Goal: Feedback & Contribution: Leave review/rating

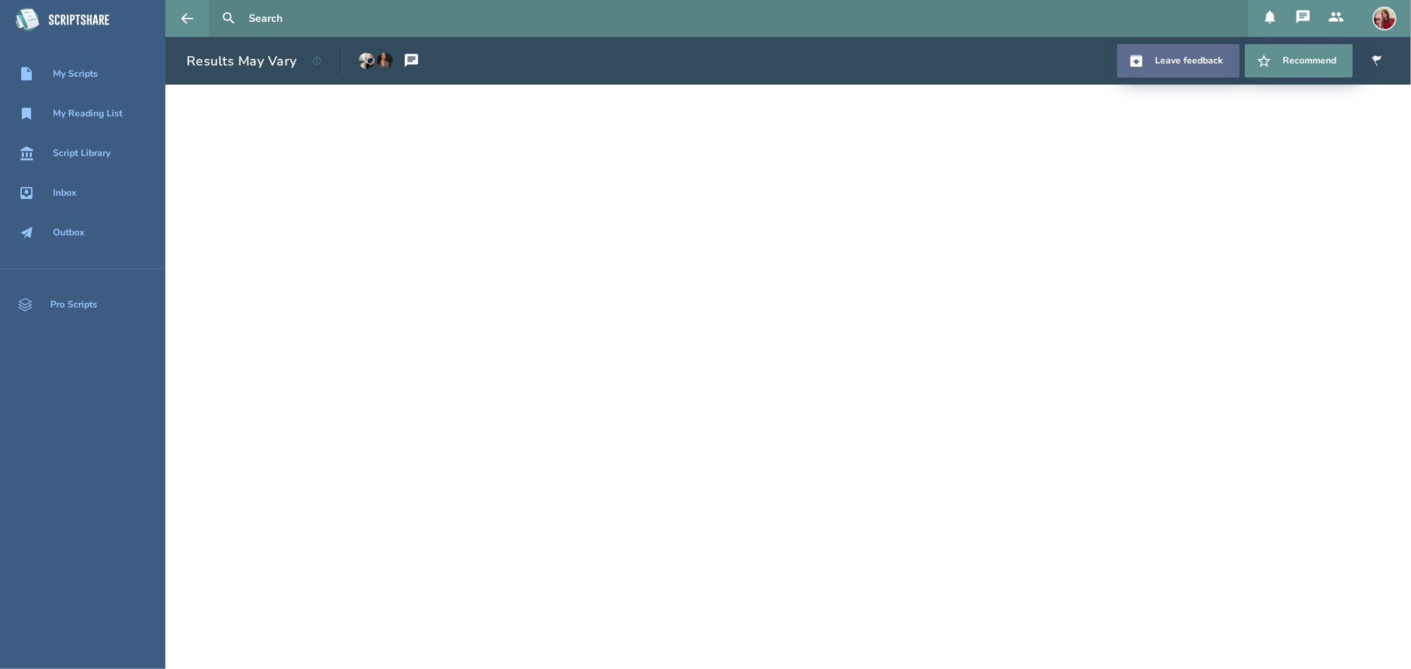
click at [1128, 62] on link "Leave feedback" at bounding box center [1178, 60] width 122 height 33
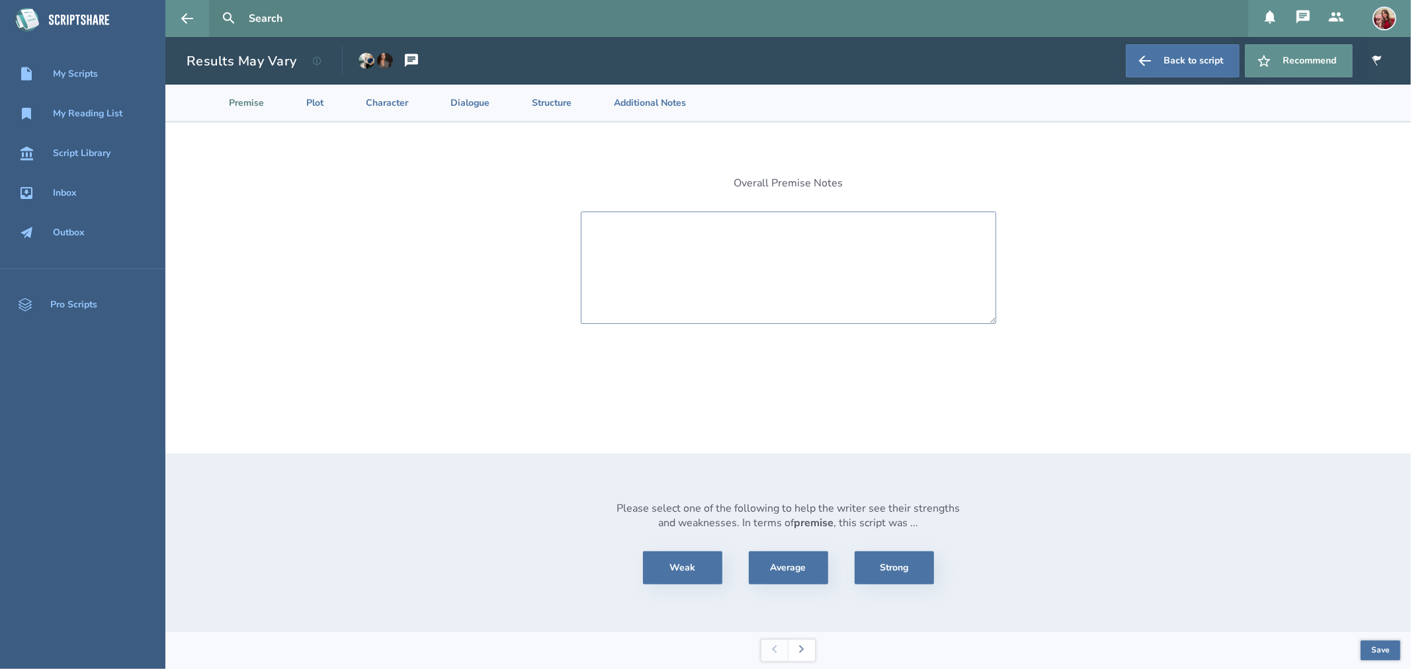
click at [702, 222] on textarea at bounding box center [788, 268] width 415 height 112
type textarea "I"
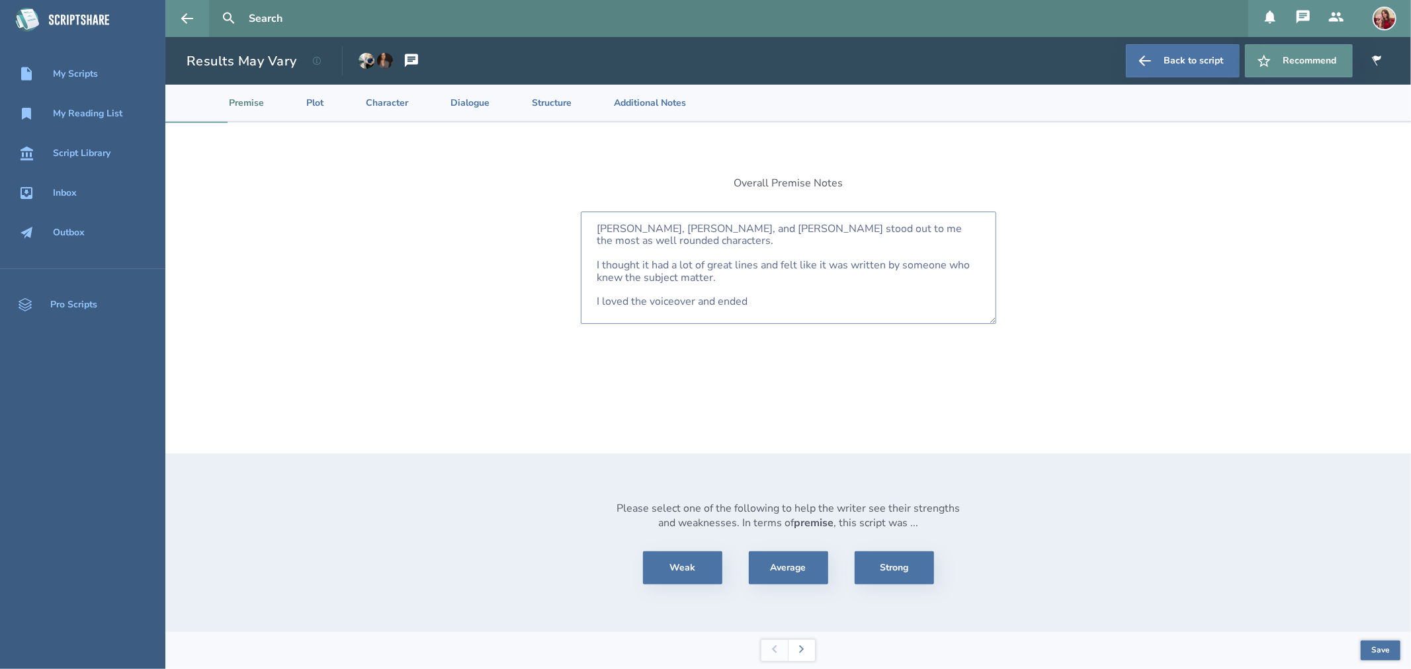
click at [696, 293] on textarea "[PERSON_NAME], [PERSON_NAME], and [PERSON_NAME] stood out to me the most as wel…" at bounding box center [788, 268] width 415 height 112
click at [815, 296] on textarea "[PERSON_NAME], [PERSON_NAME], and [PERSON_NAME] stood out to me the most as wel…" at bounding box center [788, 268] width 415 height 112
type textarea "[PERSON_NAME], [PERSON_NAME], and [PERSON_NAME] stood out to me the most as wel…"
click at [903, 573] on button "Strong" at bounding box center [894, 568] width 79 height 33
click at [801, 655] on button at bounding box center [801, 650] width 27 height 21
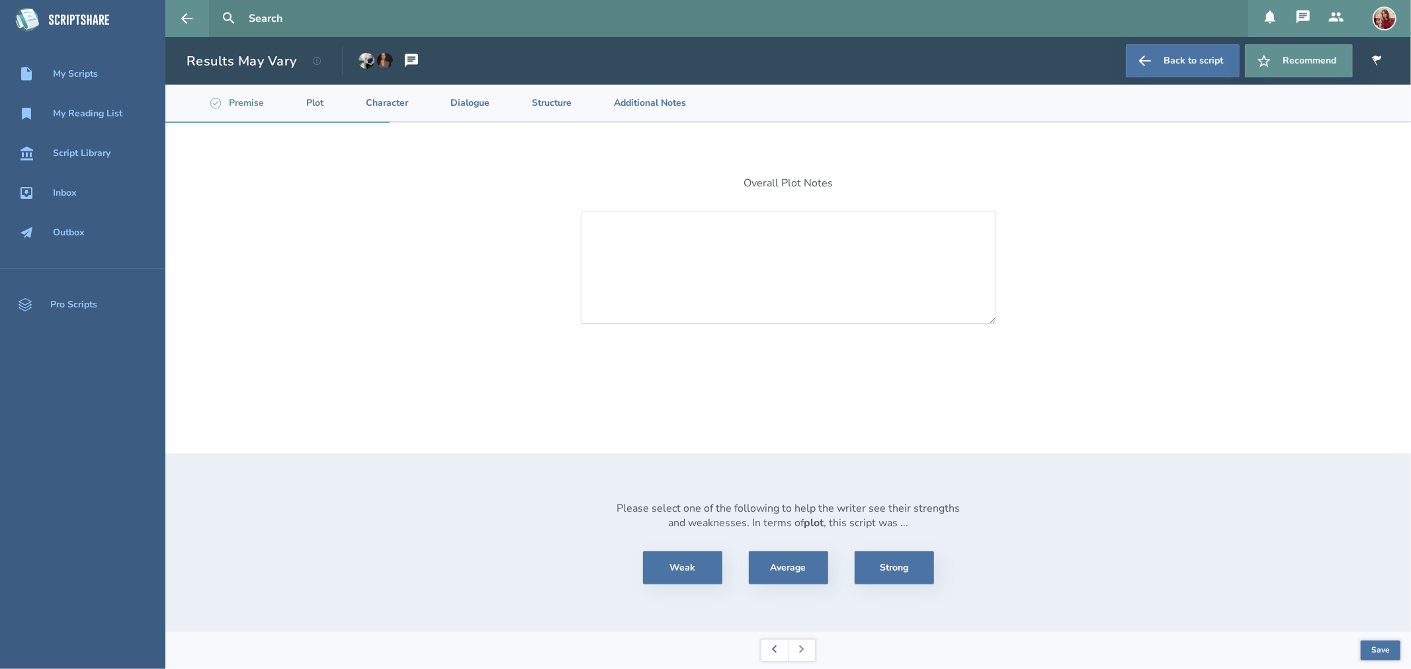
click at [774, 653] on button at bounding box center [774, 650] width 26 height 21
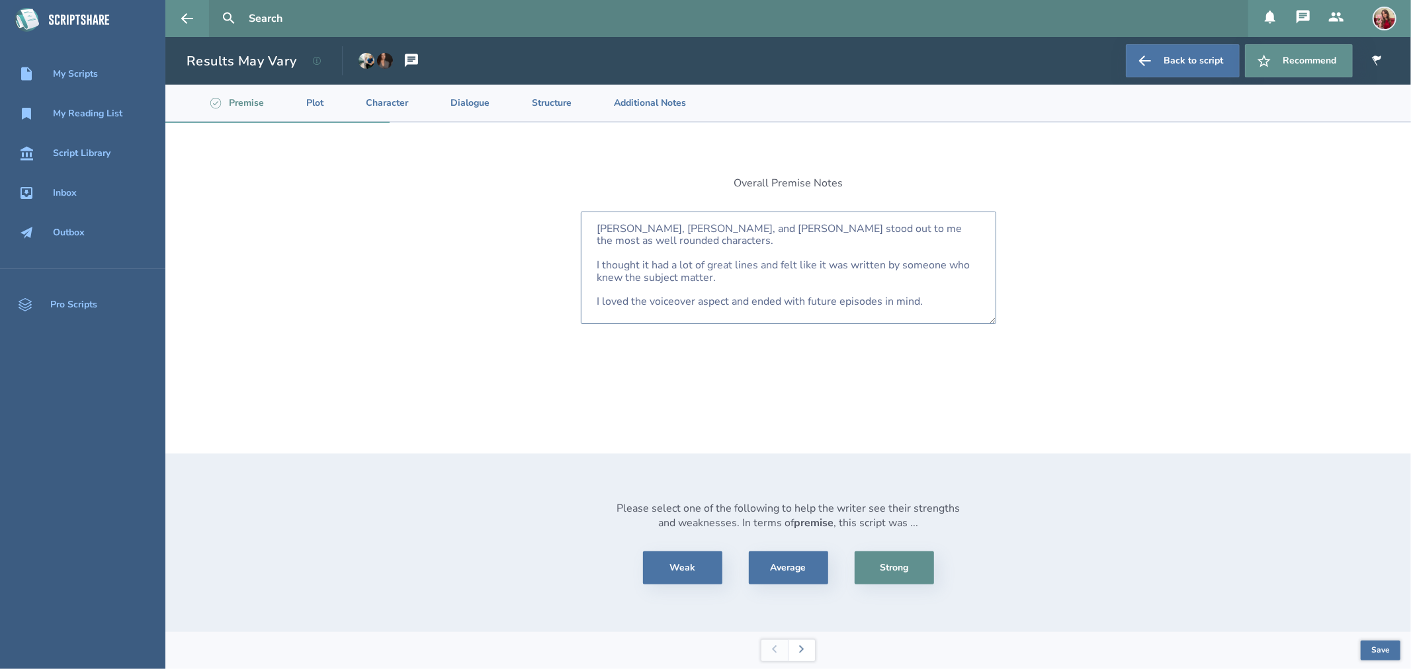
drag, startPoint x: 944, startPoint y: 300, endPoint x: 552, endPoint y: 220, distance: 400.3
click at [552, 220] on div "Overall Premise Notes [PERSON_NAME], [PERSON_NAME], and [PERSON_NAME] stood out…" at bounding box center [787, 377] width 1245 height 509
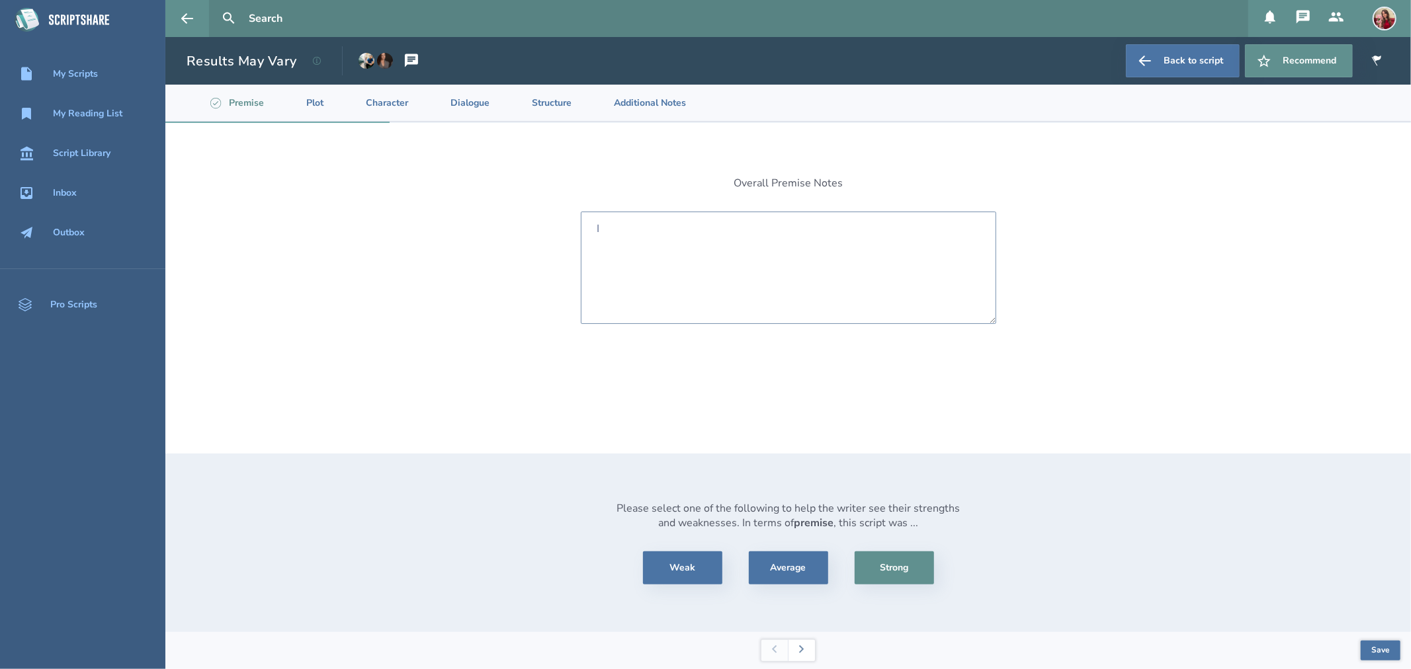
type textarea "I"
click at [702, 235] on textarea "The notes field is required." at bounding box center [788, 268] width 415 height 112
paste textarea "[PERSON_NAME], [PERSON_NAME], and [PERSON_NAME] stood out to me the most as wel…"
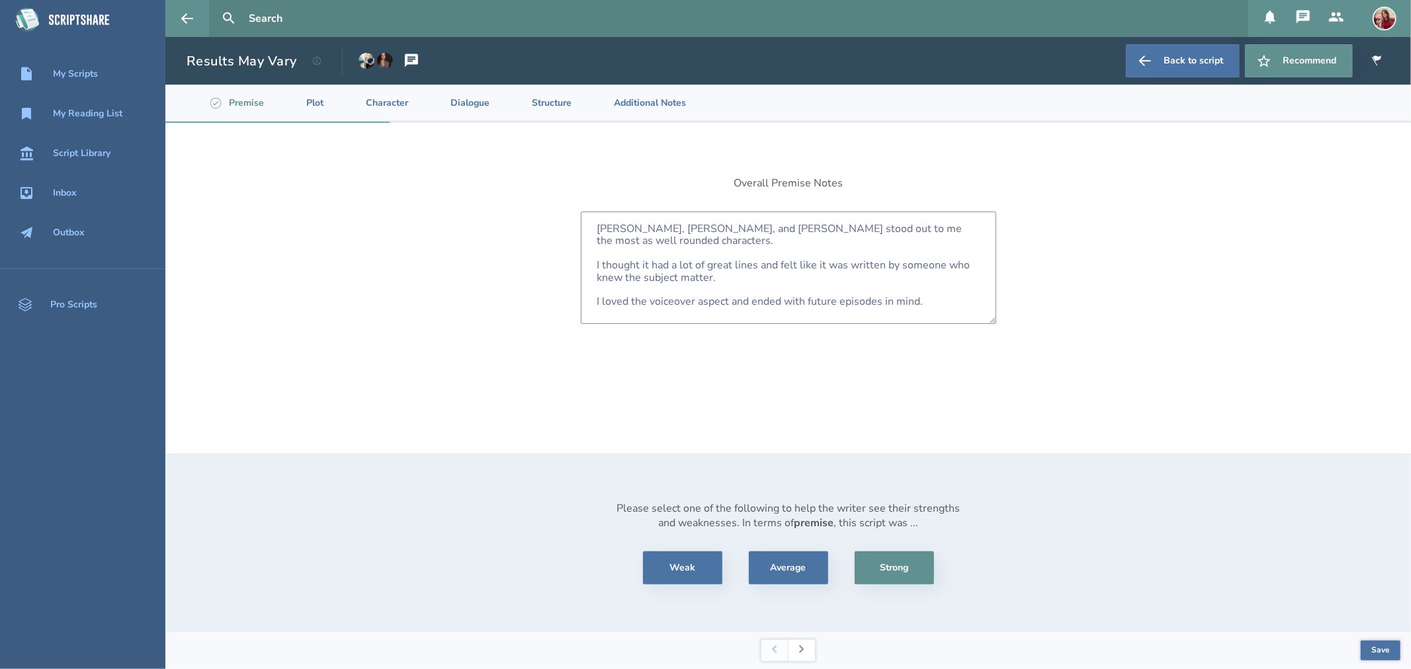
click at [593, 250] on textarea "[PERSON_NAME], [PERSON_NAME], and [PERSON_NAME] stood out to me the most as wel…" at bounding box center [788, 268] width 415 height 112
drag, startPoint x: 780, startPoint y: 255, endPoint x: 546, endPoint y: 214, distance: 238.2
click at [546, 214] on div "Overall Premise Notes [PERSON_NAME], [PERSON_NAME], and [PERSON_NAME] stood out…" at bounding box center [787, 377] width 1245 height 509
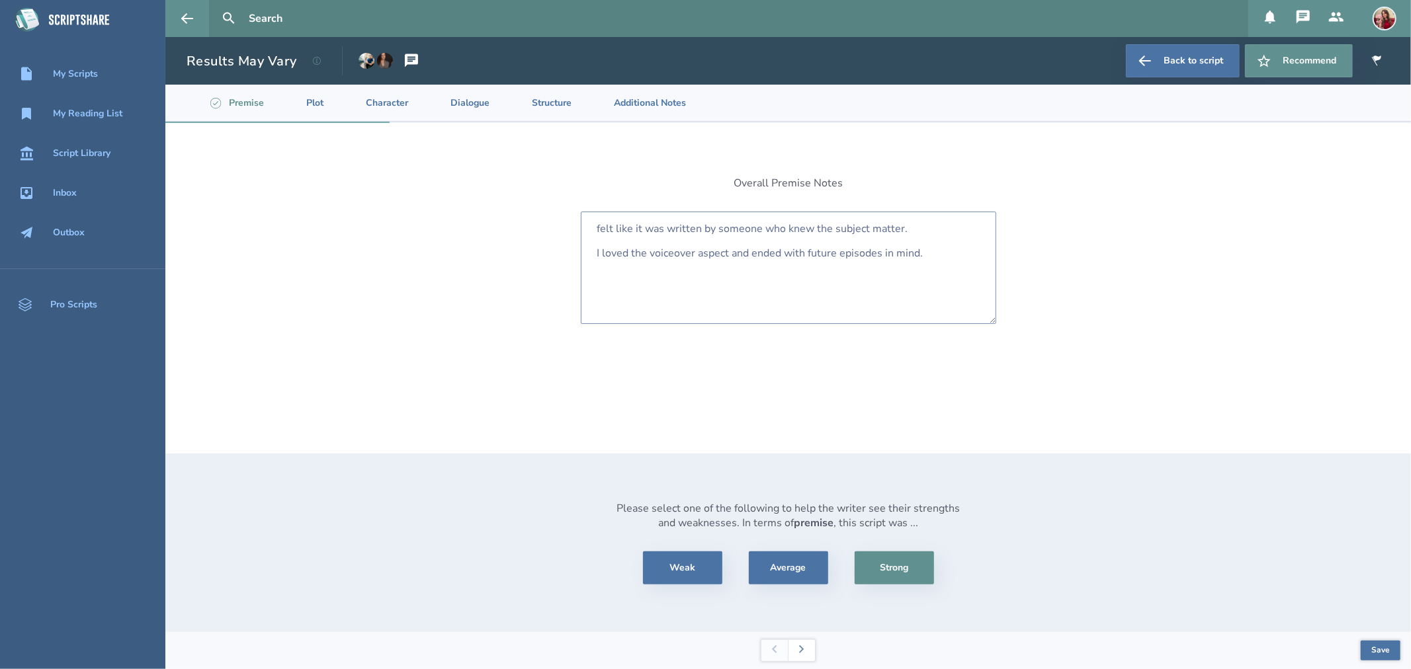
drag, startPoint x: 936, startPoint y: 257, endPoint x: 589, endPoint y: 243, distance: 347.5
click at [589, 243] on textarea "felt like it was written by someone who knew the subject matter. I loved the vo…" at bounding box center [788, 268] width 415 height 112
click at [587, 234] on textarea "felt like it was written by someone who knew the subject matter." at bounding box center [788, 268] width 415 height 112
click at [692, 230] on textarea "I thought the premis was felt like it was written by someone who knew the subje…" at bounding box center [788, 268] width 415 height 112
click at [722, 235] on textarea "I thought the premise was felt like it was written by someone who knew the subj…" at bounding box center [788, 268] width 415 height 112
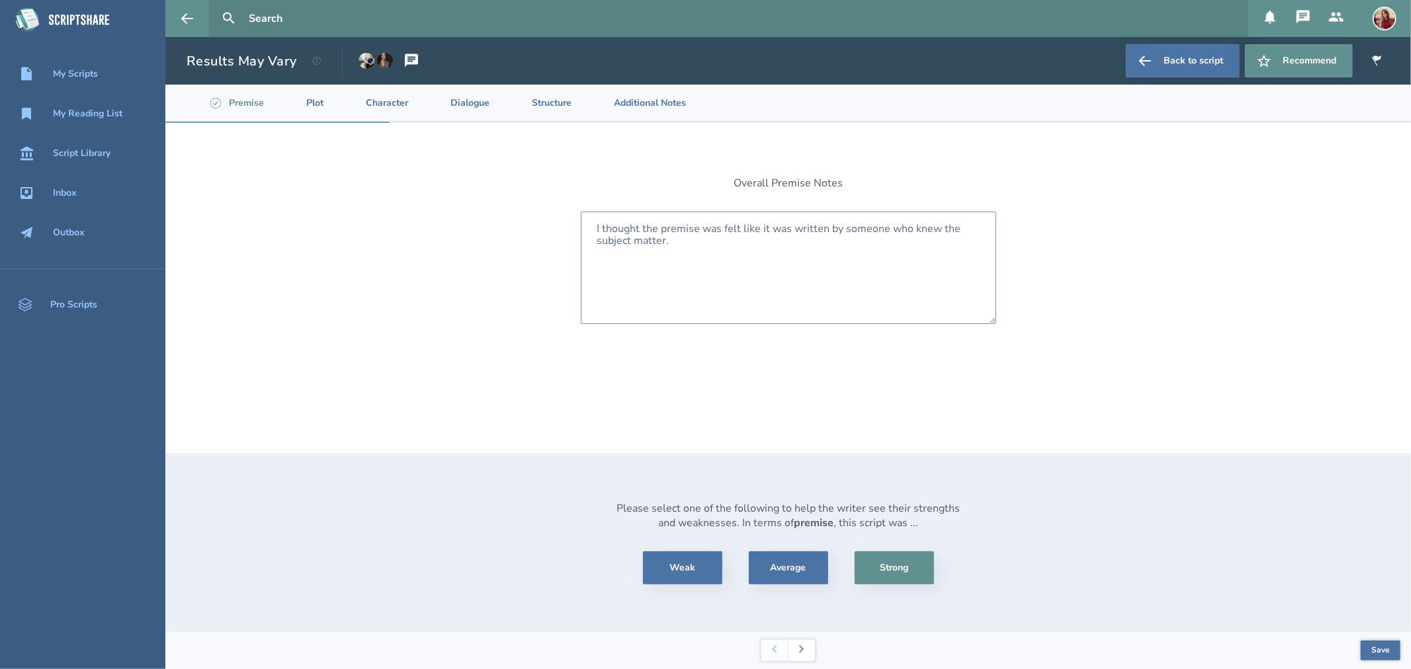
click at [722, 230] on textarea "I thought the premise was felt like it was written by someone who knew the subj…" at bounding box center [788, 268] width 415 height 112
click at [730, 241] on textarea "I thought the premise was unique and felt like it was written by someone who kn…" at bounding box center [788, 268] width 415 height 112
type textarea "I thought the premise was unique and felt like it was written by someone who kn…"
click at [884, 558] on button "Strong" at bounding box center [894, 568] width 79 height 33
click at [808, 653] on button at bounding box center [801, 650] width 27 height 21
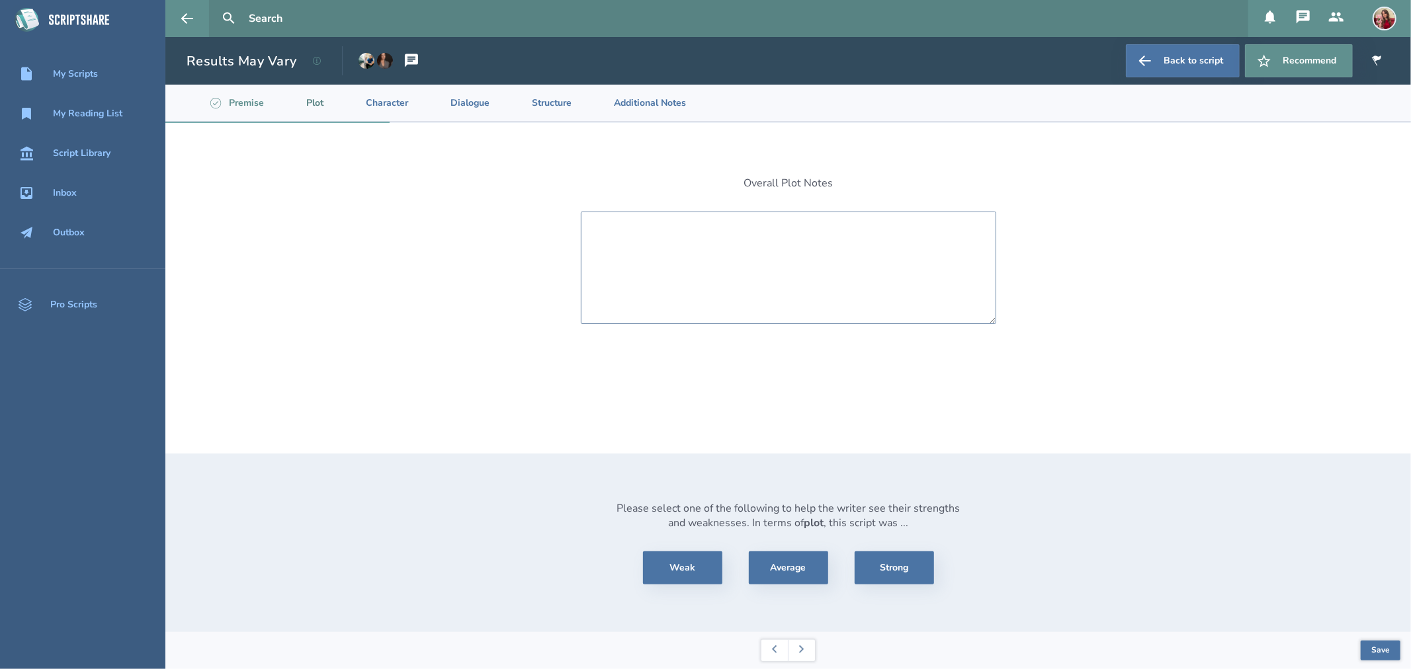
click at [720, 263] on textarea at bounding box center [788, 268] width 415 height 112
paste textarea "[PERSON_NAME], [PERSON_NAME], and [PERSON_NAME] stood out to me the most as wel…"
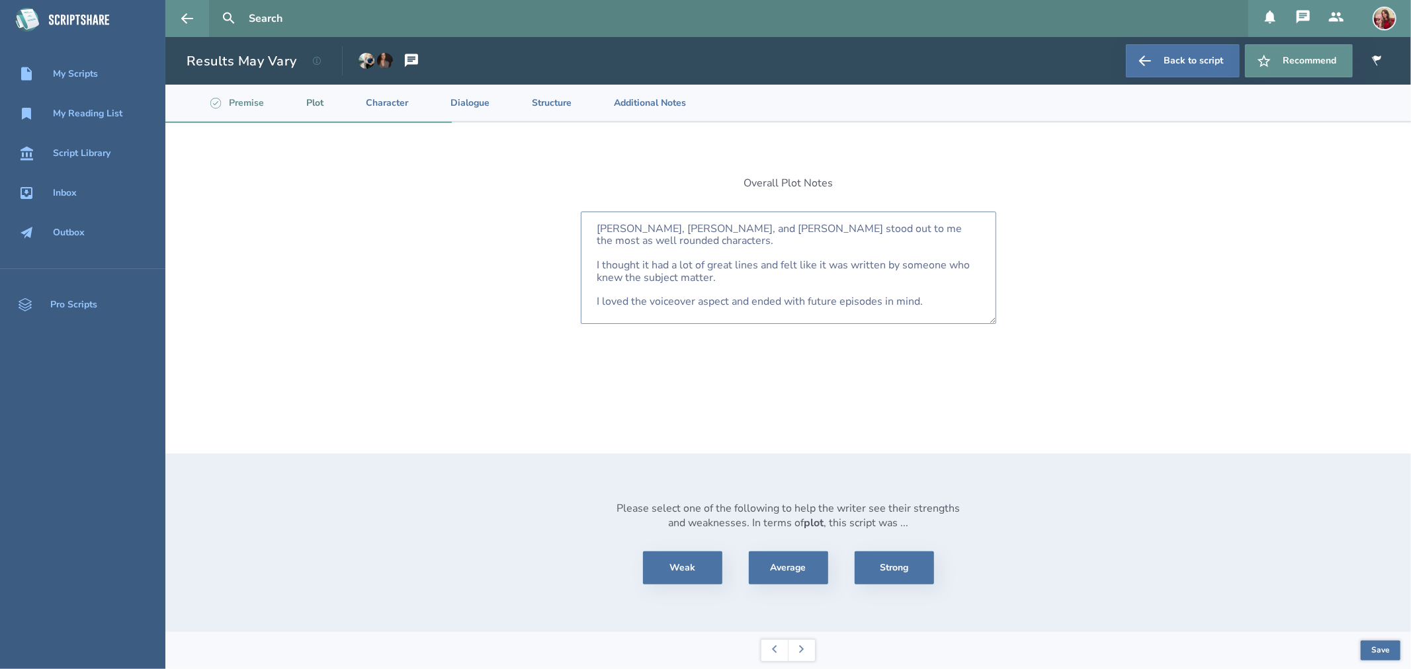
drag, startPoint x: 759, startPoint y: 252, endPoint x: 747, endPoint y: 273, distance: 23.7
click at [747, 273] on textarea "[PERSON_NAME], [PERSON_NAME], and [PERSON_NAME] stood out to me the most as wel…" at bounding box center [788, 268] width 415 height 112
click at [582, 273] on textarea "[PERSON_NAME], [PERSON_NAME], and [PERSON_NAME] stood out to me the most as wel…" at bounding box center [788, 268] width 415 height 112
click at [894, 259] on textarea "[PERSON_NAME], [PERSON_NAME], and [PERSON_NAME] stood out to me the most as wel…" at bounding box center [788, 268] width 415 height 112
click at [918, 259] on textarea "[PERSON_NAME], [PERSON_NAME], and [PERSON_NAME] stood out to me the most as wel…" at bounding box center [788, 268] width 415 height 112
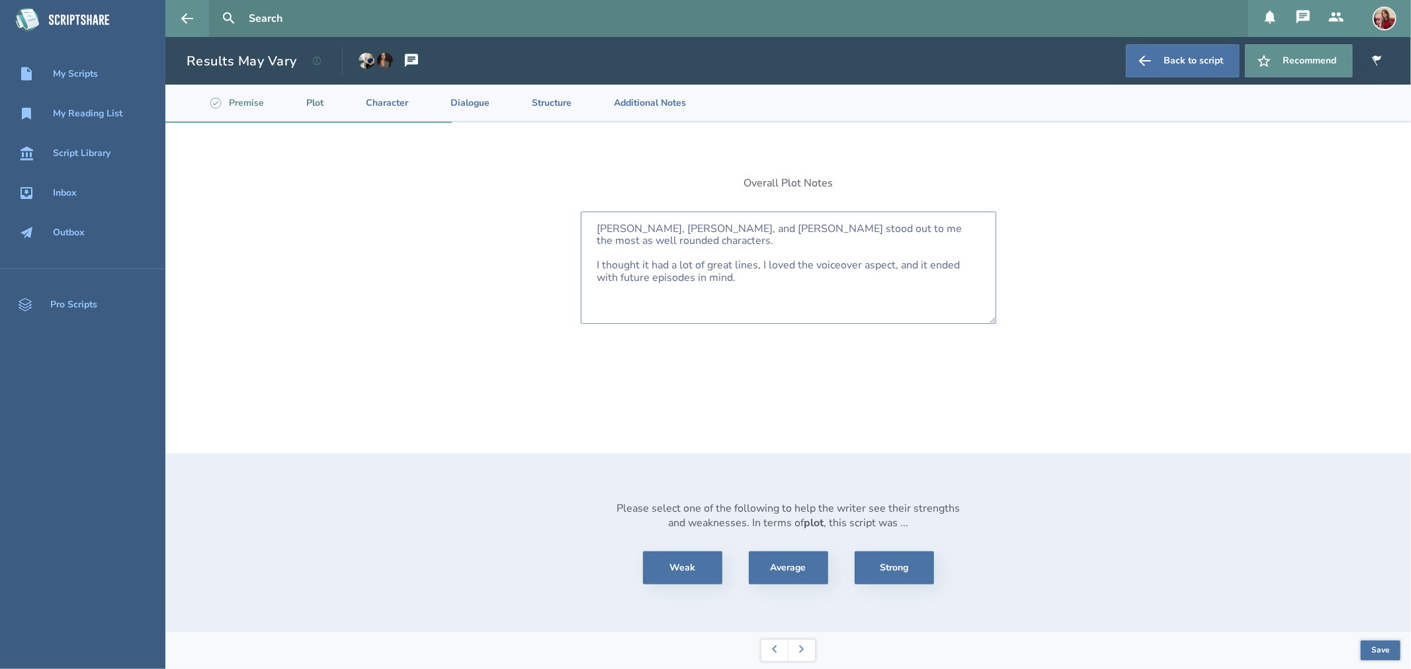
type textarea "[PERSON_NAME], [PERSON_NAME], and [PERSON_NAME] stood out to me the most as wel…"
click at [718, 374] on section "Overall Plot Notes [PERSON_NAME], [PERSON_NAME], and [PERSON_NAME] stood out to…" at bounding box center [788, 288] width 437 height 331
click at [913, 571] on button "Strong" at bounding box center [894, 568] width 79 height 33
click at [804, 650] on button at bounding box center [801, 650] width 27 height 21
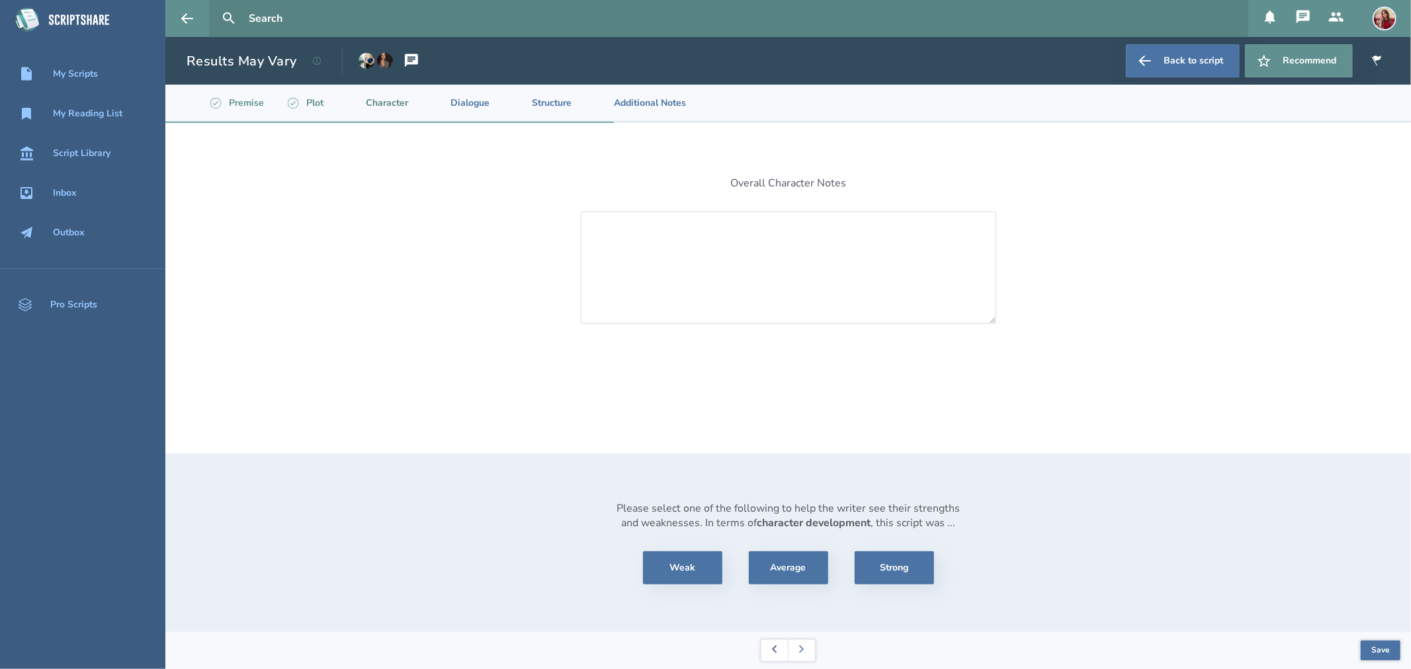
click at [776, 656] on button at bounding box center [774, 650] width 26 height 21
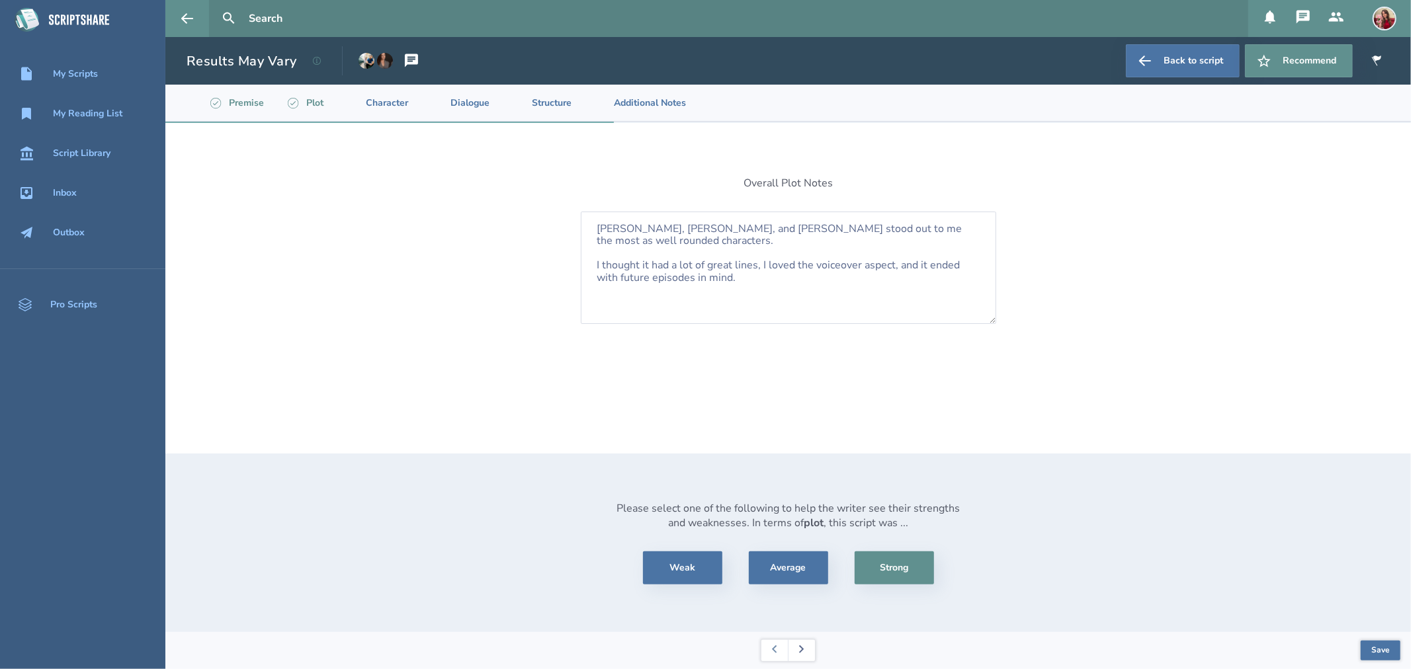
click at [803, 649] on icon at bounding box center [801, 650] width 5 height 8
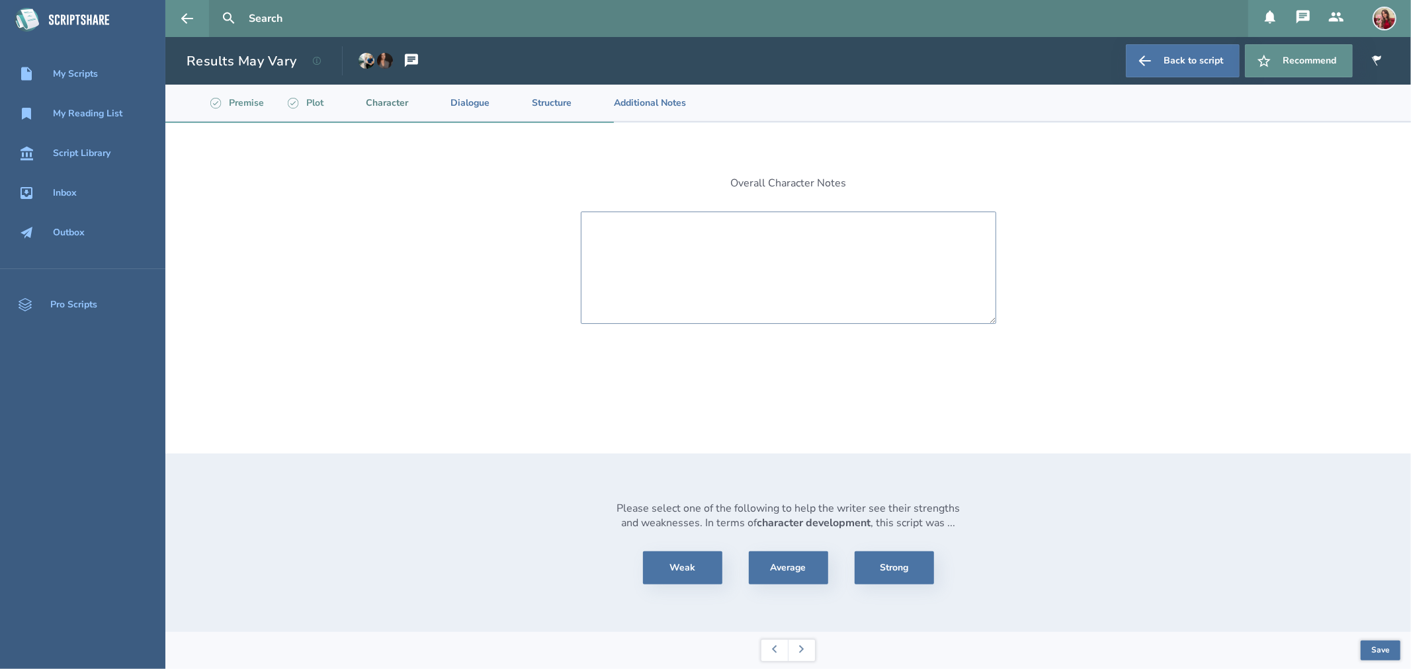
click at [690, 233] on textarea at bounding box center [788, 268] width 415 height 112
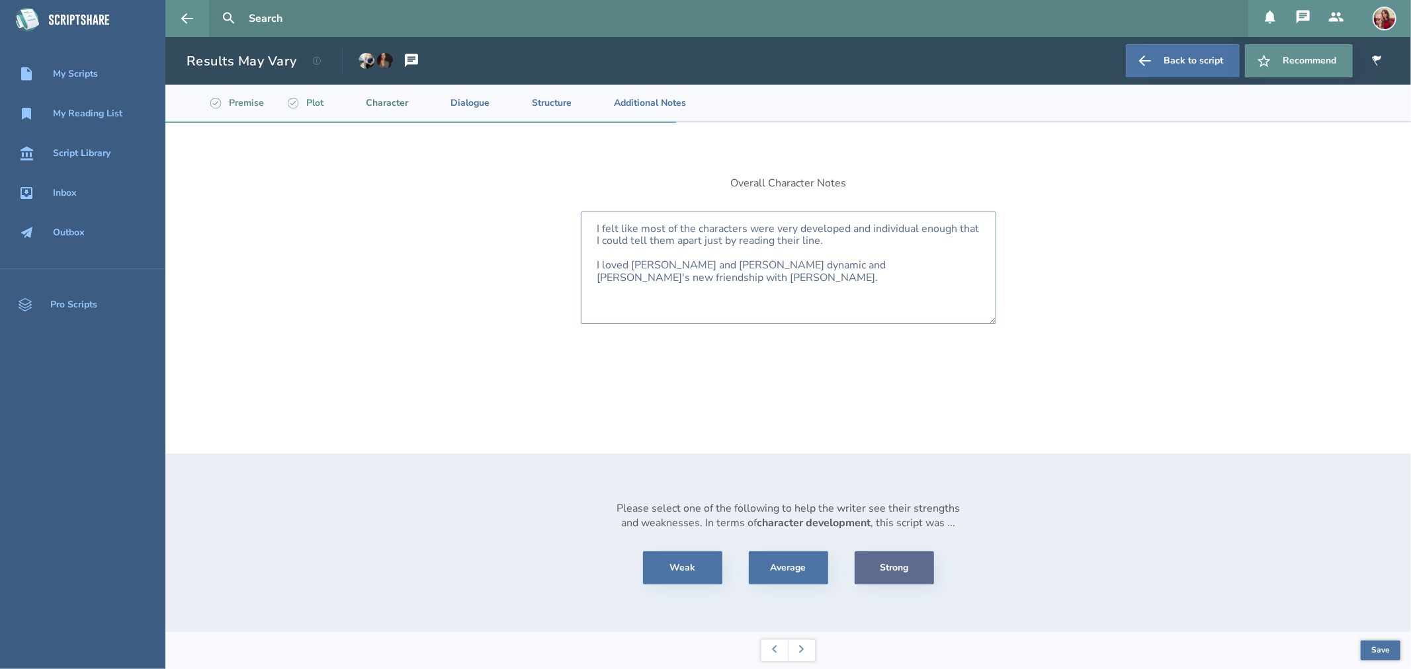
type textarea "I felt like most of the characters were very developed and individual enough th…"
click at [888, 573] on button "Strong" at bounding box center [894, 568] width 79 height 33
click at [801, 653] on icon at bounding box center [801, 650] width 5 height 8
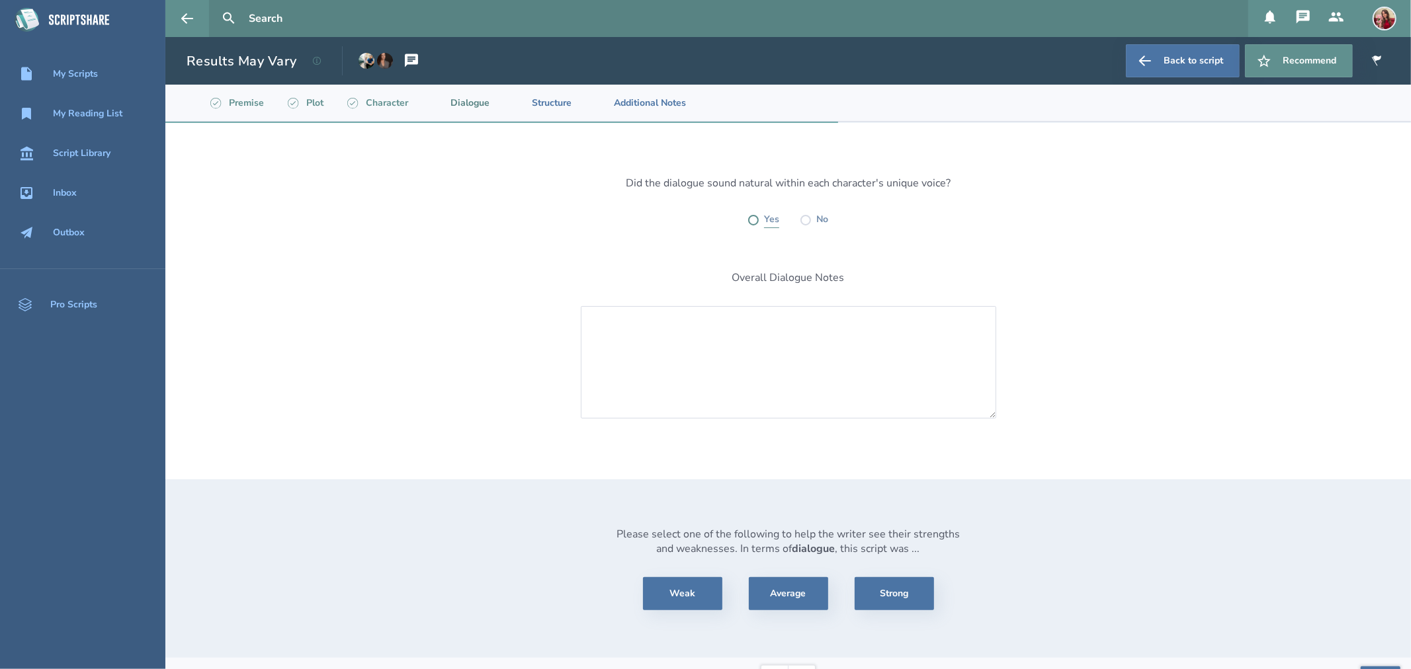
click at [748, 220] on label at bounding box center [753, 220] width 11 height 11
radio input "true"
click at [632, 351] on textarea at bounding box center [788, 362] width 415 height 112
click at [630, 340] on textarea "I really liked the dialogue. I would say minor fixes and possibly adding to [PE…" at bounding box center [788, 362] width 415 height 112
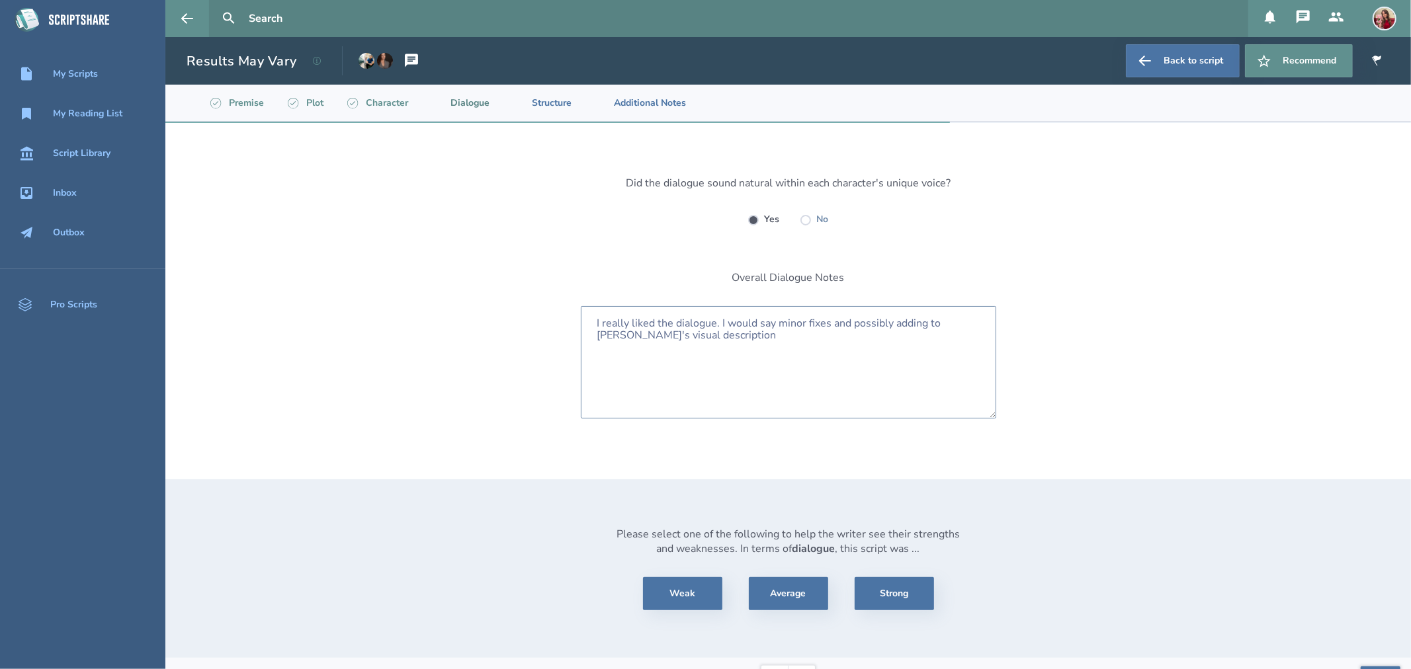
click at [679, 339] on textarea "I really liked the dialogue. I would say minor fixes and possibly adding to [PE…" at bounding box center [788, 362] width 415 height 112
type textarea "I really liked the dialogue. I would say minor fixes and possibly adding to [PE…"
click at [892, 595] on button "Strong" at bounding box center [894, 593] width 79 height 33
click at [883, 602] on button "Strong" at bounding box center [894, 593] width 79 height 33
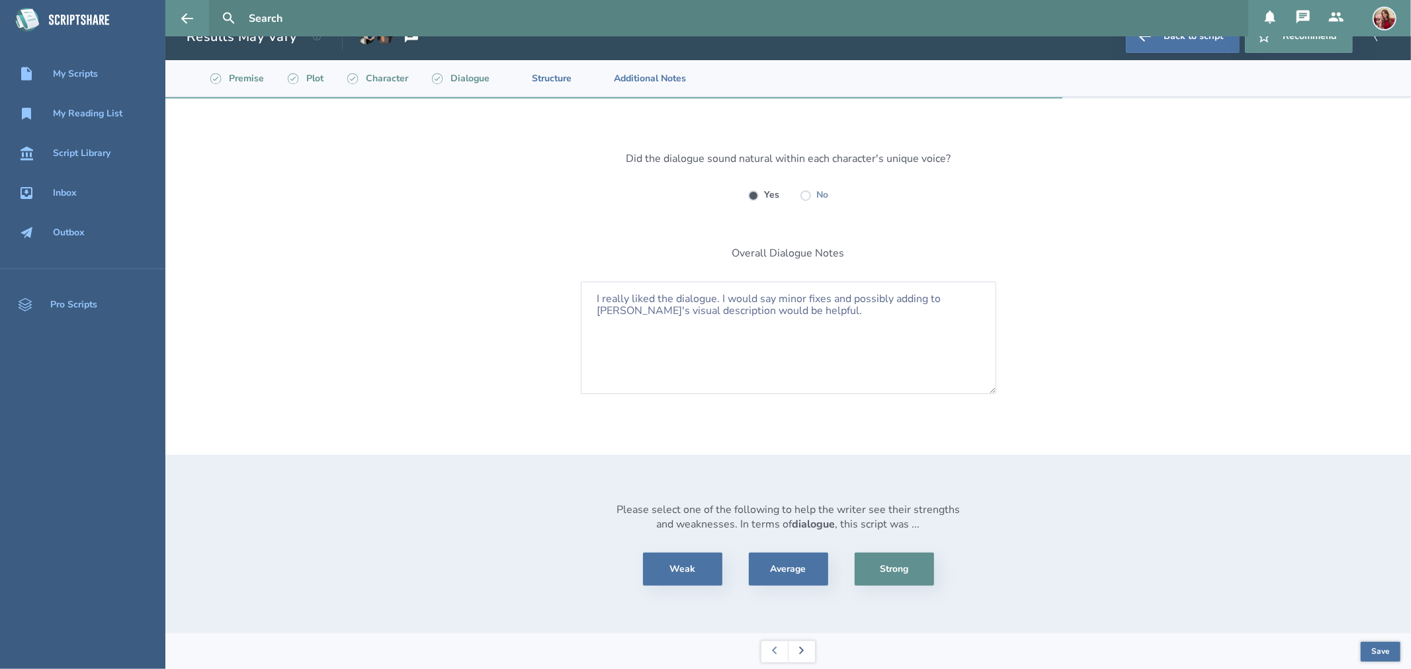
click at [798, 658] on button at bounding box center [801, 652] width 27 height 21
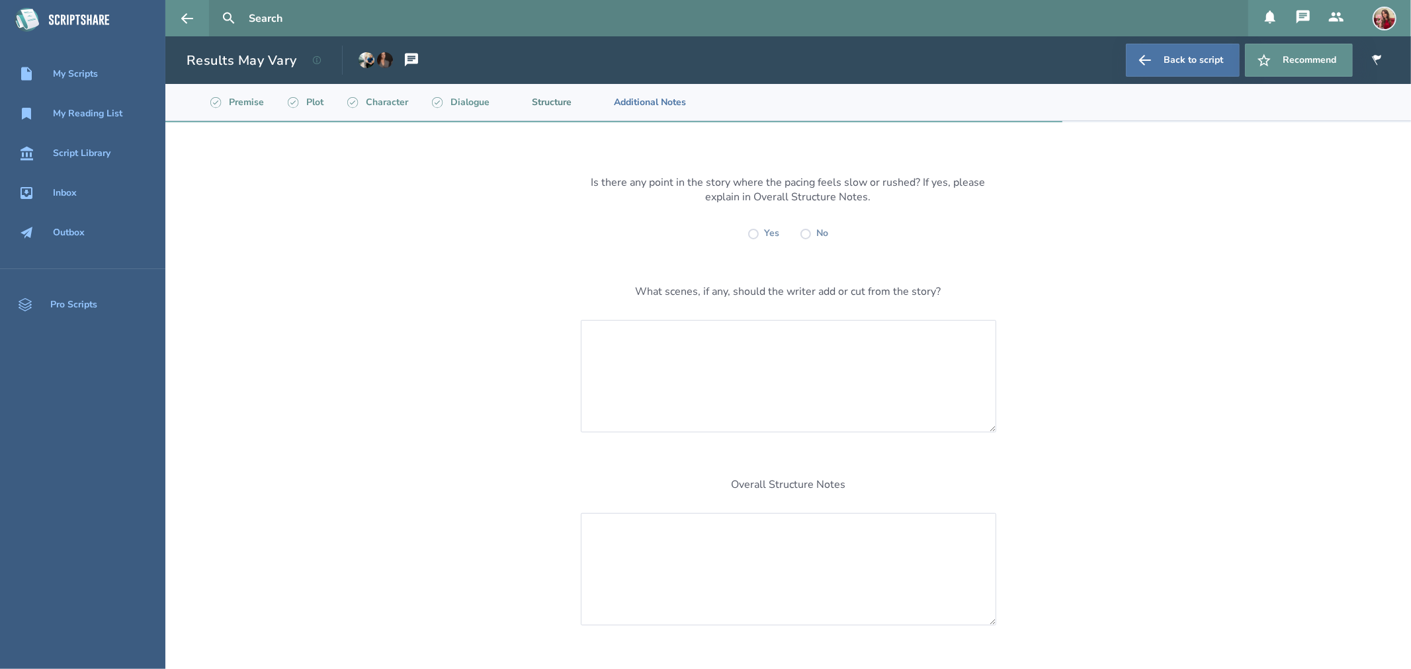
scroll to position [0, 0]
click at [790, 338] on textarea at bounding box center [788, 377] width 415 height 112
click at [749, 237] on label at bounding box center [753, 235] width 11 height 11
radio input "true"
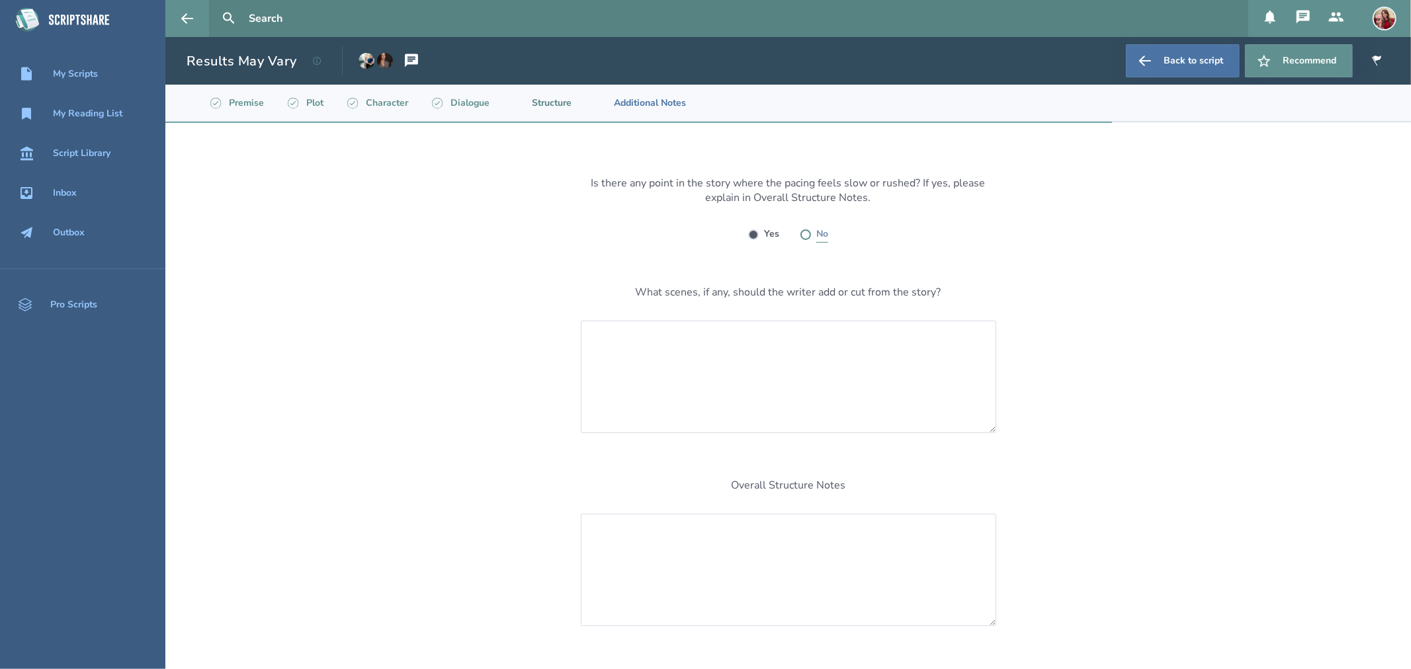
click at [800, 233] on label at bounding box center [805, 235] width 11 height 11
radio input "true"
click at [732, 352] on textarea at bounding box center [788, 377] width 415 height 112
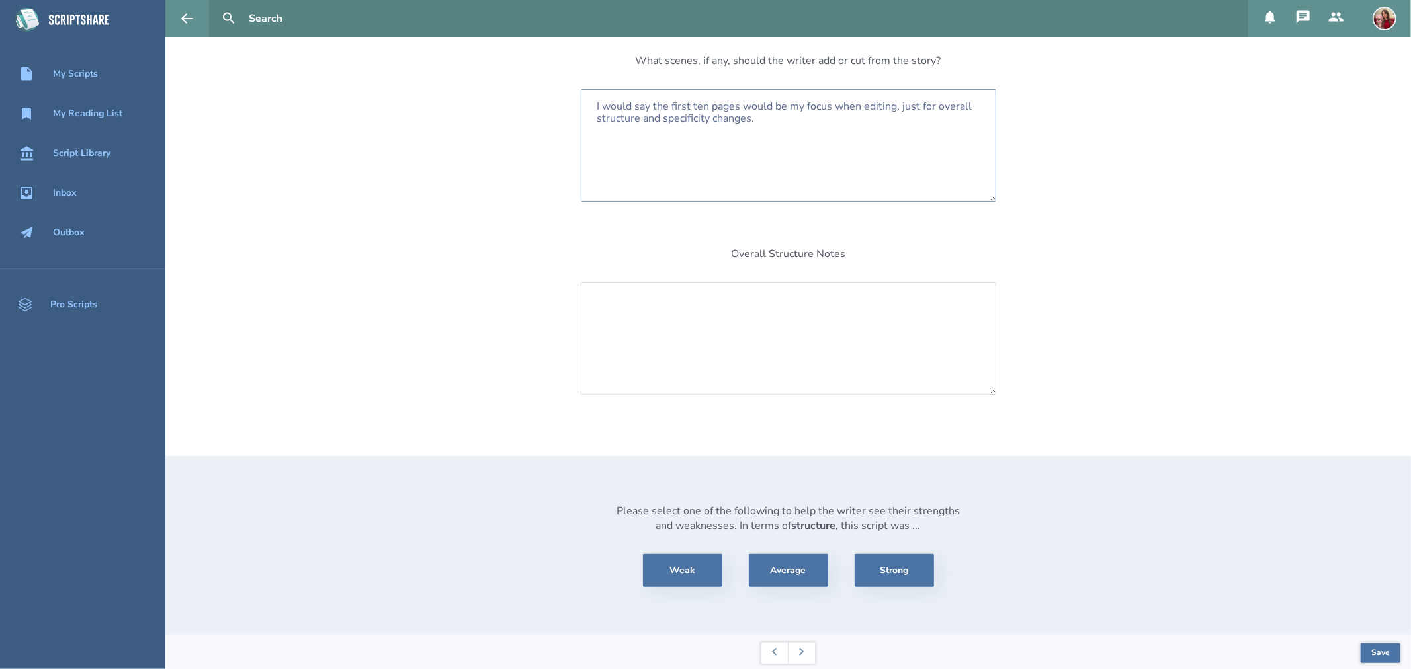
scroll to position [233, 0]
type textarea "I would say the first ten pages would be my focus when editing, just for overal…"
click at [778, 572] on button "Average" at bounding box center [788, 569] width 79 height 33
click at [801, 653] on button at bounding box center [801, 652] width 27 height 21
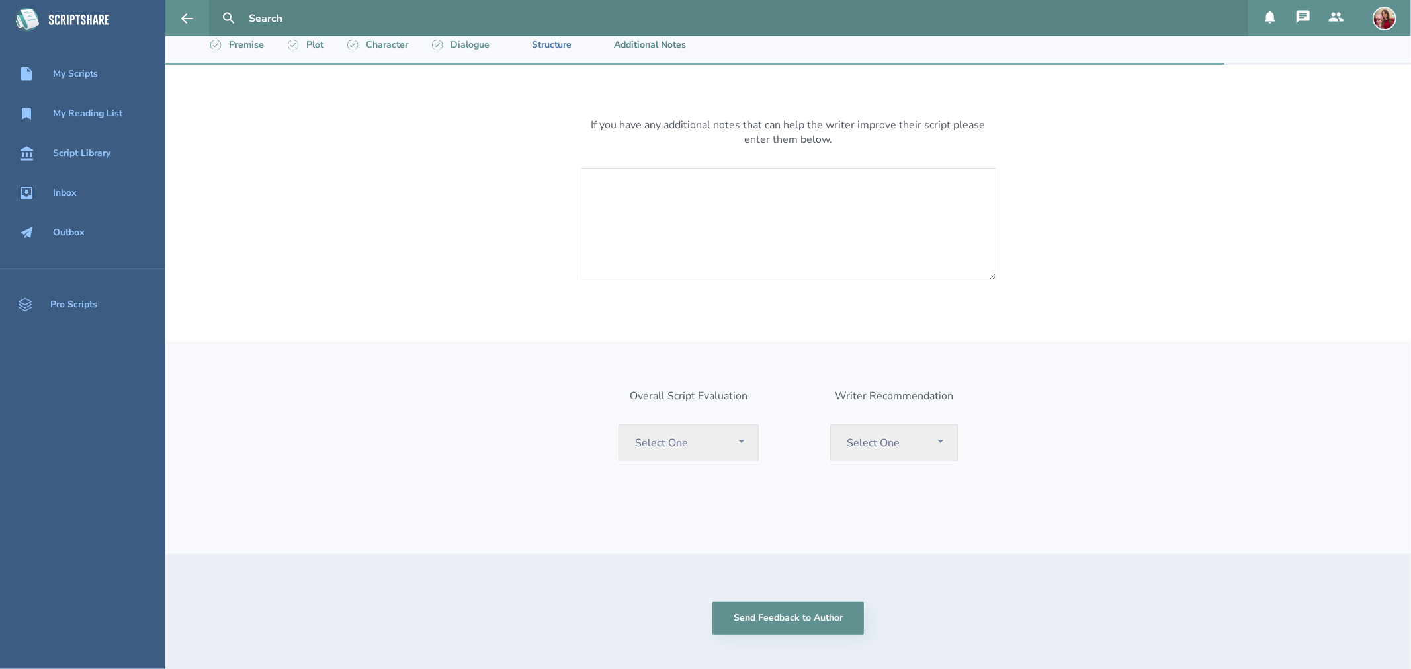
scroll to position [0, 0]
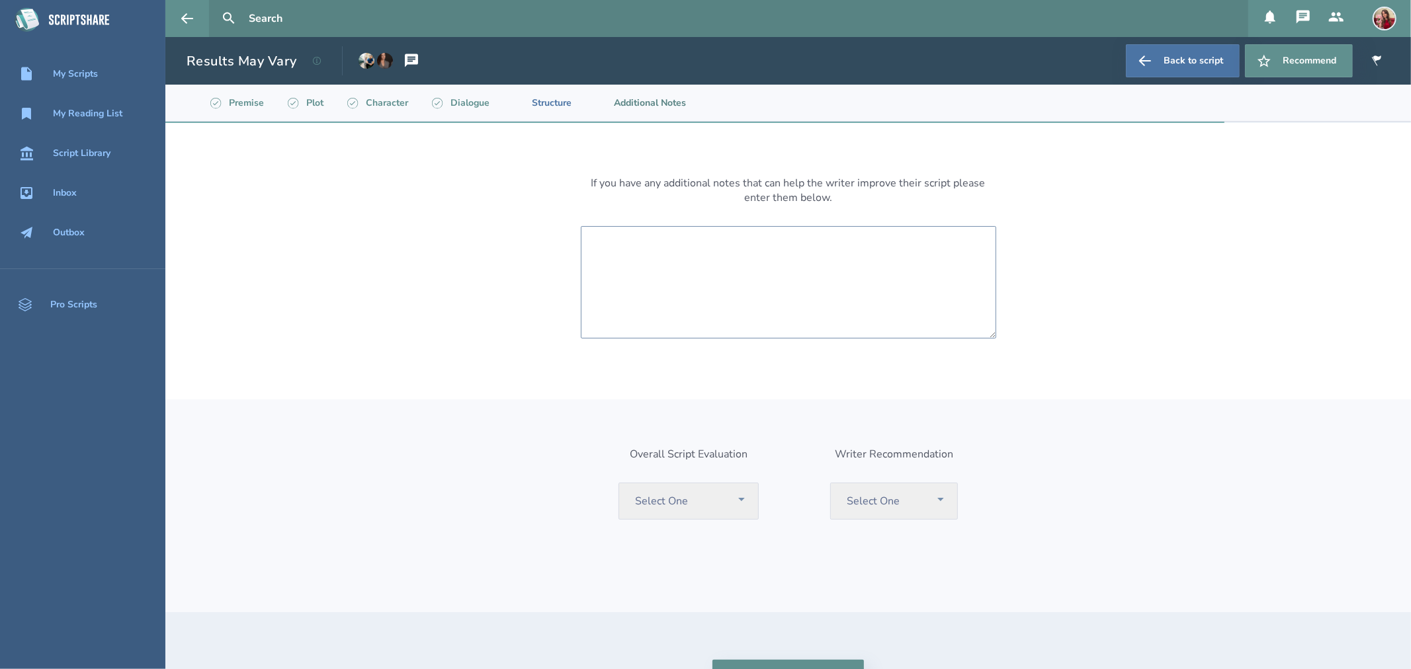
click at [769, 263] on textarea at bounding box center [788, 282] width 415 height 112
click at [897, 251] on textarea "I thought this script was great and enjoyed reading it. I was defintely laughing" at bounding box center [788, 282] width 415 height 112
click at [929, 272] on textarea "I thought this script was great and enjoyed reading it. I was definetely laughi…" at bounding box center [788, 282] width 415 height 112
click at [976, 247] on textarea "I thought this script was great and enjoyed reading it. I was definetely laughi…" at bounding box center [788, 282] width 415 height 112
drag, startPoint x: 920, startPoint y: 247, endPoint x: 874, endPoint y: 247, distance: 45.6
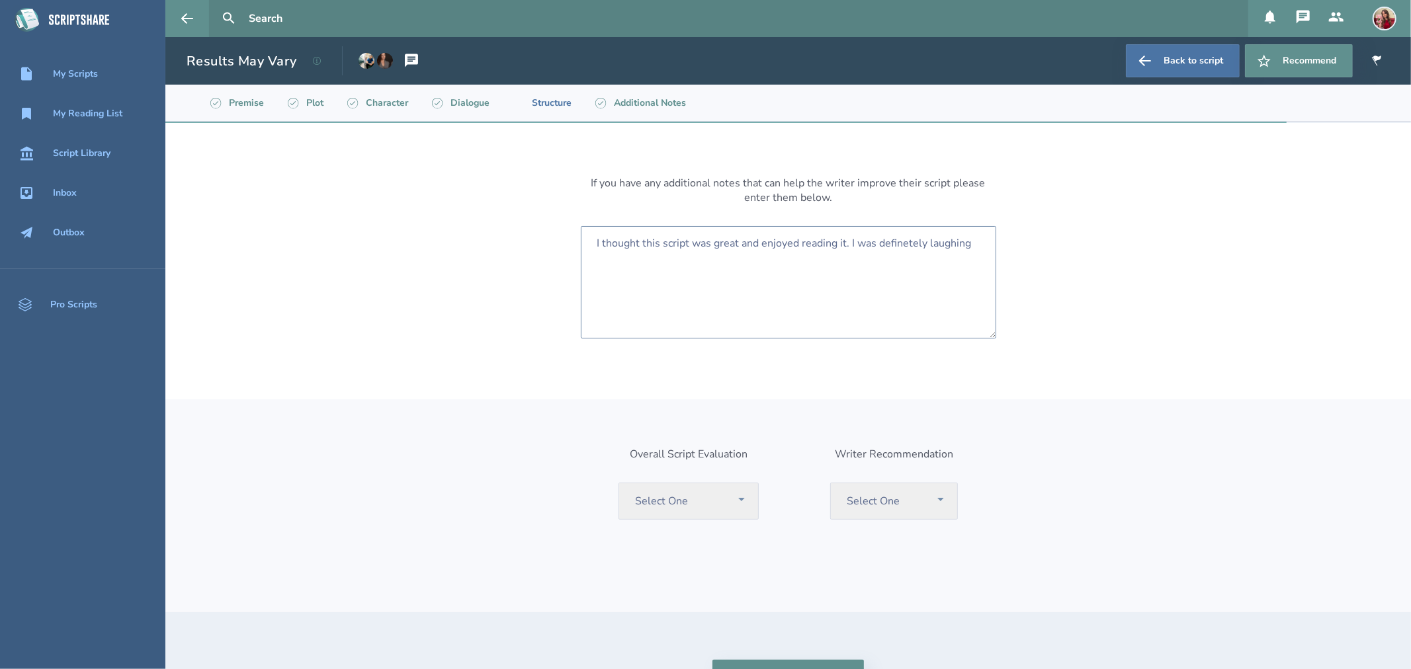
click at [874, 247] on textarea "I thought this script was great and enjoyed reading it. I was definetely laughi…" at bounding box center [788, 282] width 415 height 112
click at [927, 246] on textarea "I thought this script was great and enjoyed reading it. I was laughing" at bounding box center [788, 282] width 415 height 112
click at [878, 245] on textarea "I thought this script was great and enjoyed reading it. I was laughing" at bounding box center [788, 282] width 415 height 112
click at [874, 245] on textarea "I thought this script was great and enjoyed reading it. I was laughing" at bounding box center [788, 282] width 415 height 112
click at [964, 246] on textarea "I thought this script was great and enjoyed reading it. I was laughing" at bounding box center [788, 282] width 415 height 112
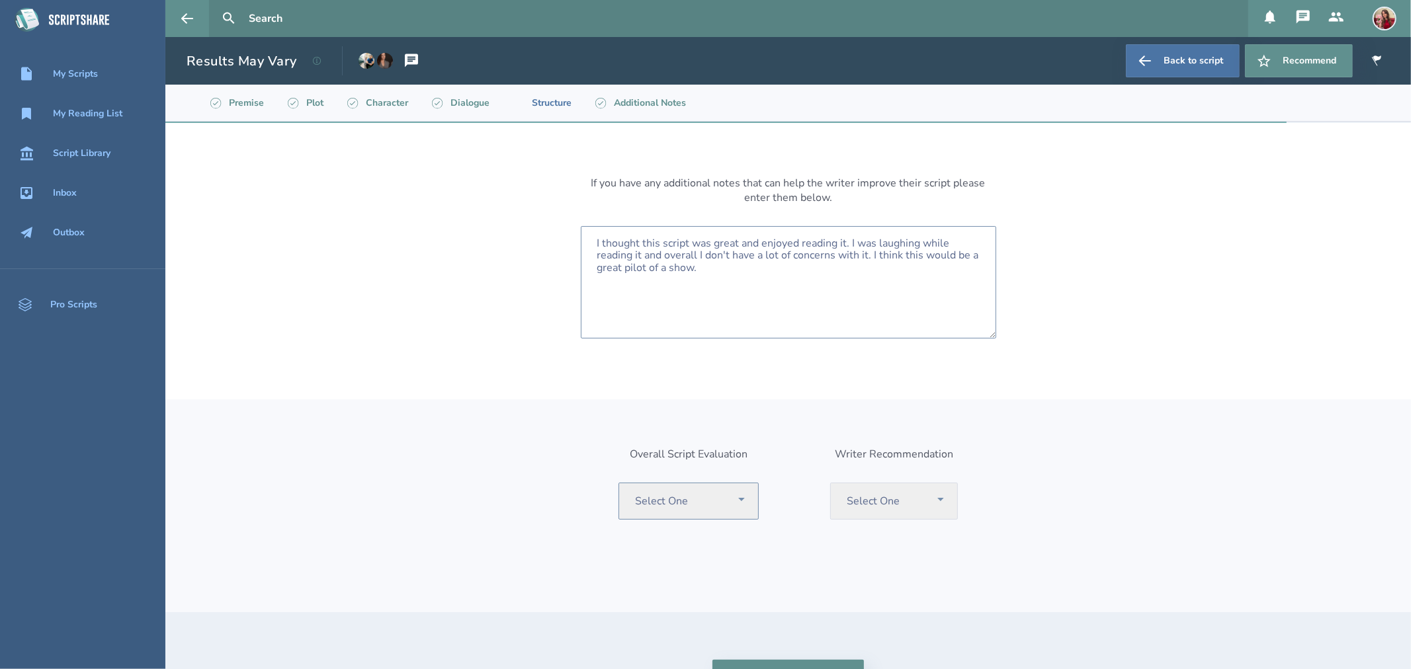
type textarea "I thought this script was great and enjoyed reading it. I was laughing while re…"
click at [739, 492] on select "Select One Recommend Consider Consider with Rewrite Pass" at bounding box center [688, 501] width 140 height 37
select select "consider"
click at [618, 483] on select "Select One Recommend Consider Consider with Rewrite Pass" at bounding box center [688, 501] width 140 height 37
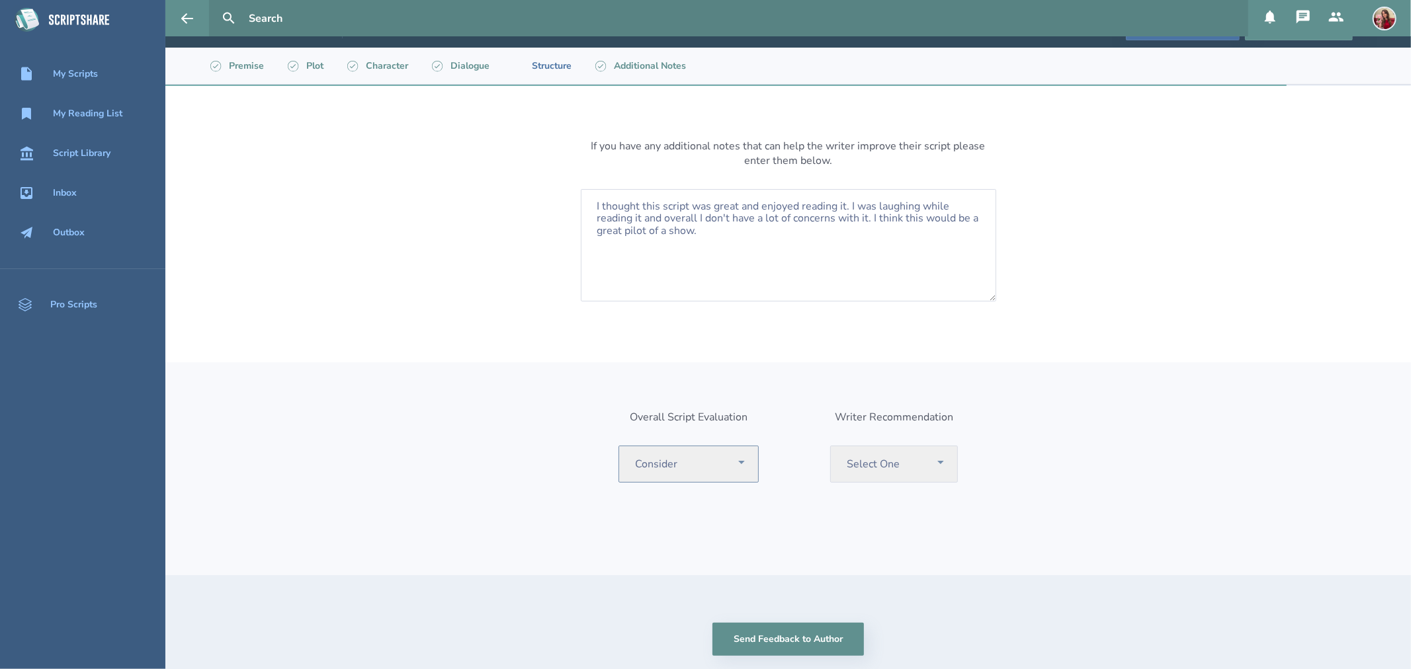
scroll to position [93, 0]
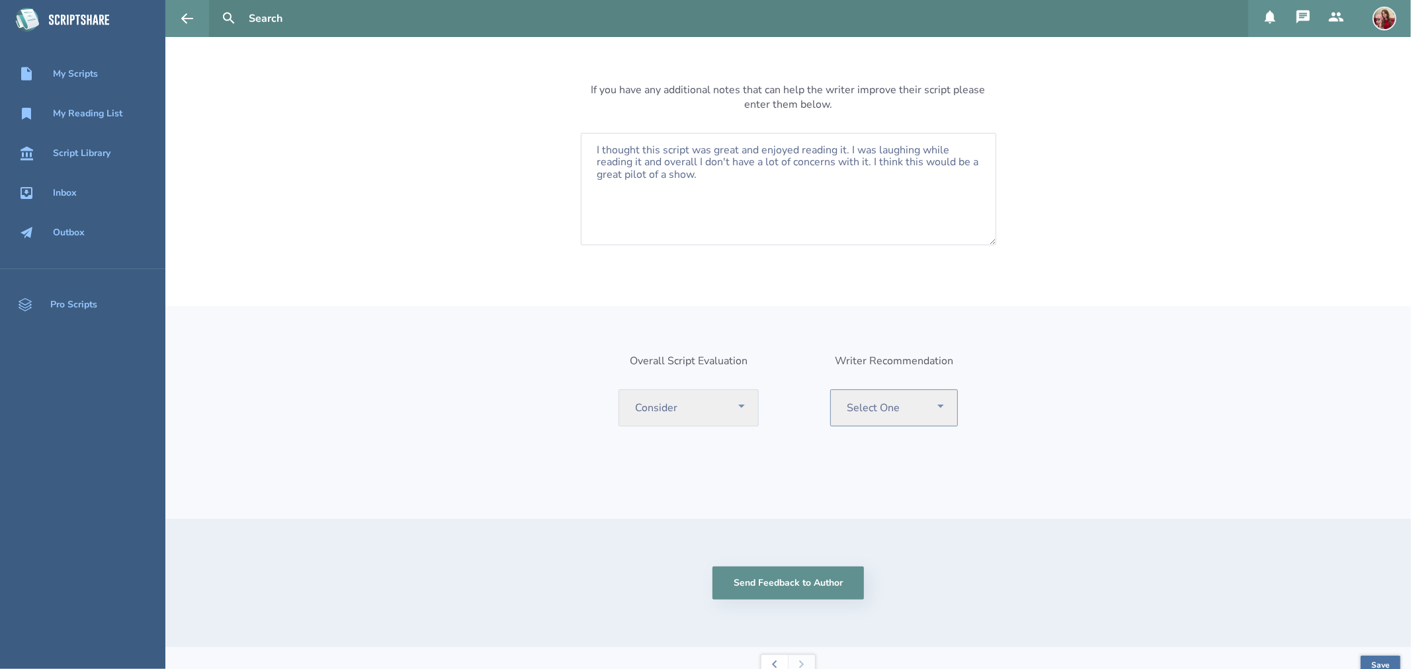
click at [923, 407] on select "Select One Recommend Writer Consider Writer Pass" at bounding box center [894, 408] width 128 height 37
select select "recommend"
click at [830, 390] on select "Select One Recommend Writer Consider Writer Pass" at bounding box center [894, 408] width 128 height 37
click at [1001, 472] on div "Overall Script Evaluation Select One Recommend Consider Consider with Rewrite P…" at bounding box center [787, 412] width 1245 height 213
click at [800, 583] on button "Send Feedback to Author" at bounding box center [787, 583] width 151 height 33
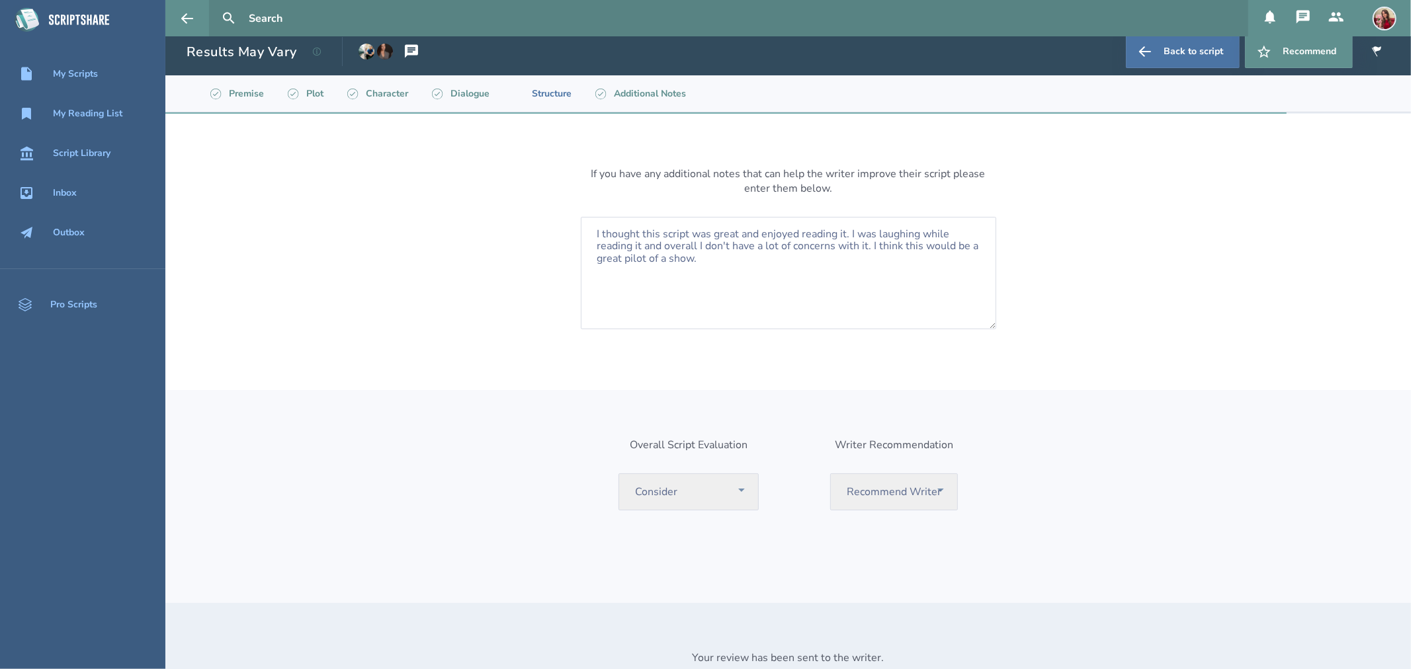
scroll to position [0, 0]
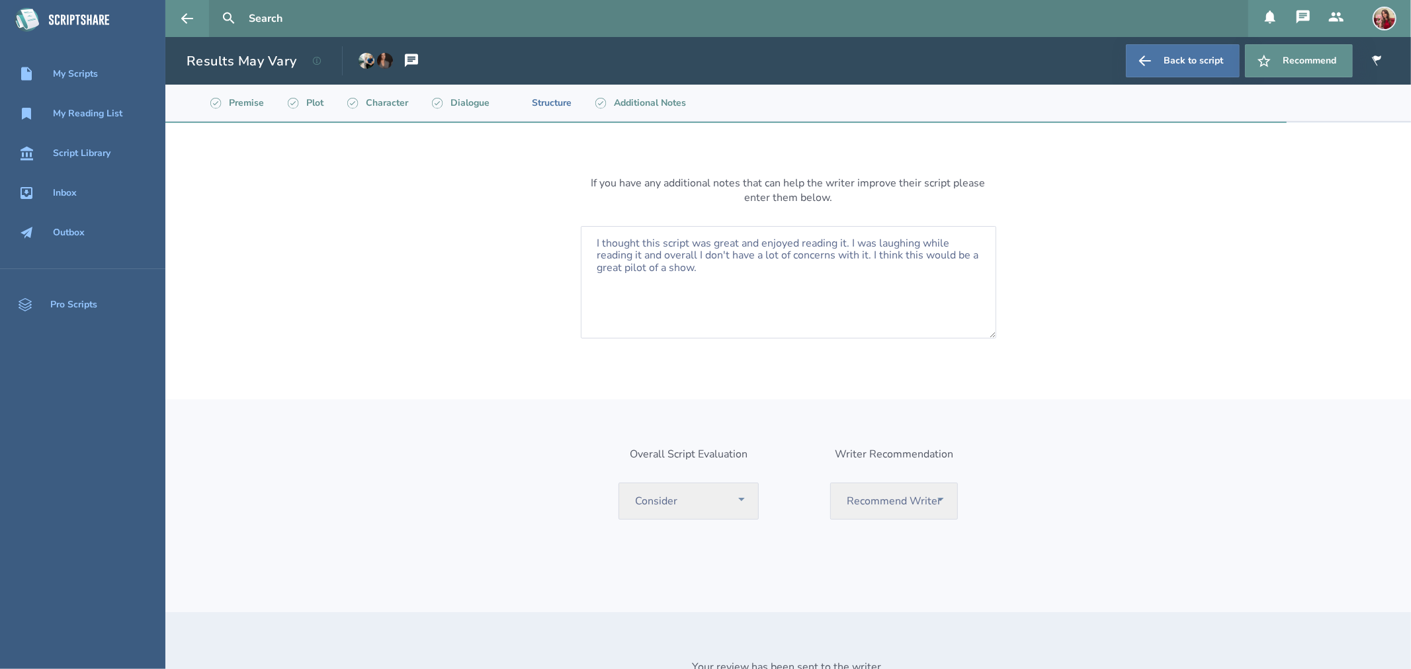
click at [224, 67] on h1 "Results May Vary" at bounding box center [242, 61] width 110 height 18
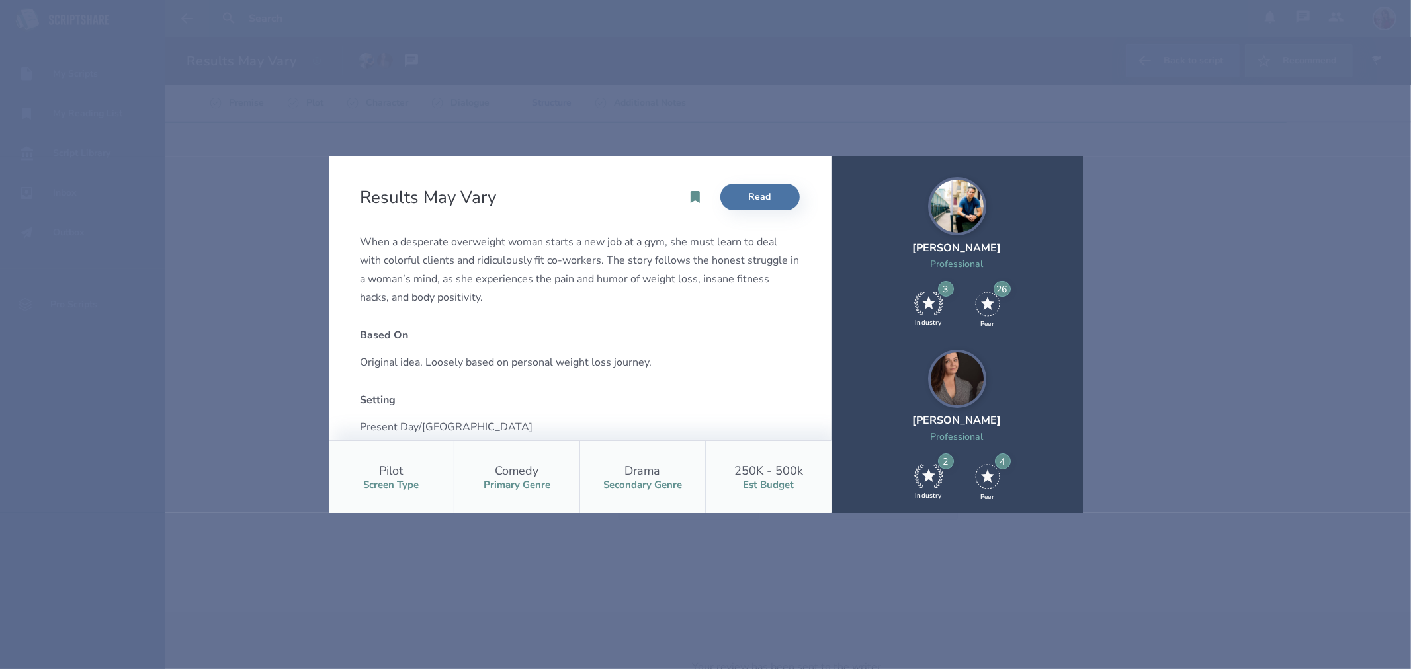
click at [584, 95] on div "Results May Vary Read When a desperate overweight woman starts a new job at a g…" at bounding box center [705, 334] width 1411 height 669
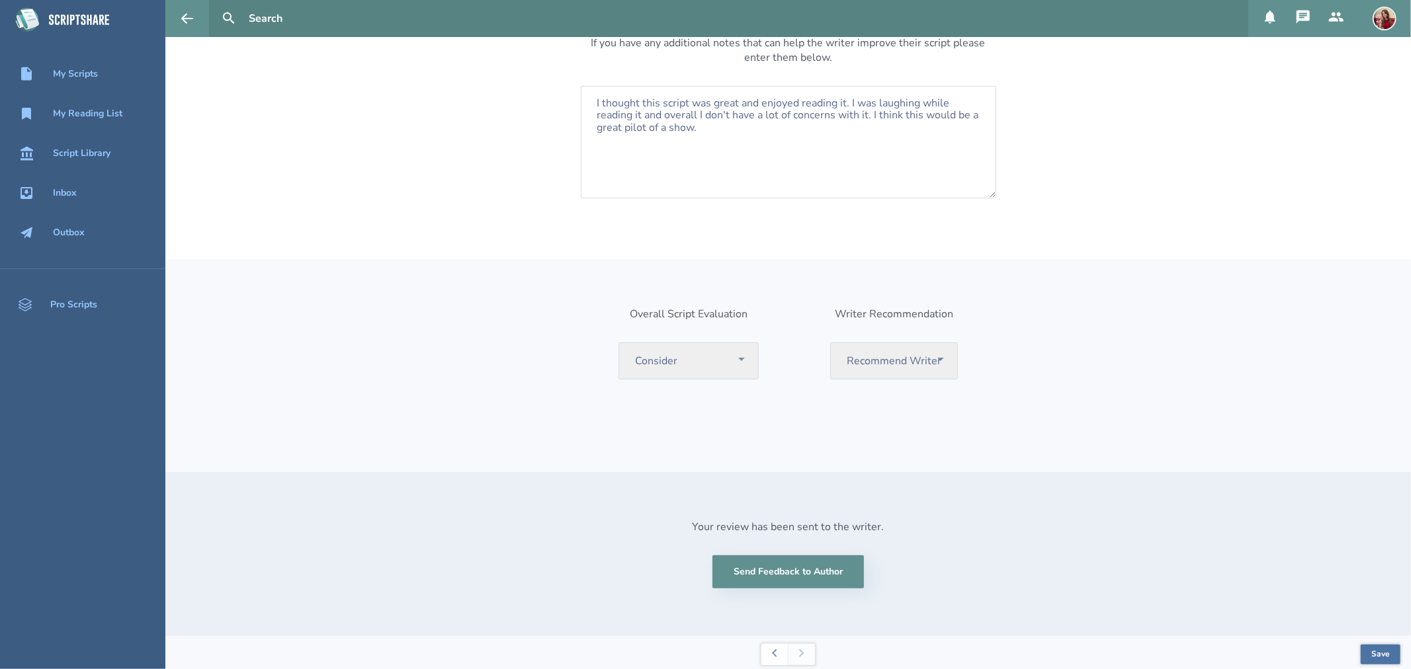
scroll to position [143, 0]
click at [1368, 651] on button "Save" at bounding box center [1381, 652] width 40 height 20
